Goal: Navigation & Orientation: Find specific page/section

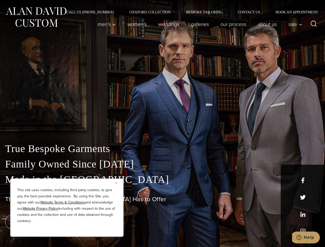
click at [162, 123] on div "True Bespoke Garments Family Owned Since [DATE] Made in [GEOGRAPHIC_DATA] The B…" at bounding box center [162, 181] width 325 height 132
click at [118, 183] on button "Close" at bounding box center [118, 183] width 6 height 6
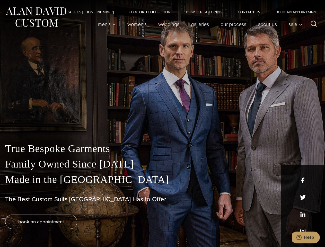
click at [67, 229] on div "True Bespoke Garments Family Owned Since [DATE] Made in [GEOGRAPHIC_DATA] The B…" at bounding box center [162, 194] width 325 height 106
click at [313, 24] on icon "Search" at bounding box center [313, 23] width 7 height 7
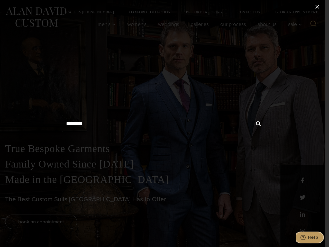
click at [306, 237] on icon "Help" at bounding box center [302, 237] width 5 height 5
